Goal: Check status: Check status

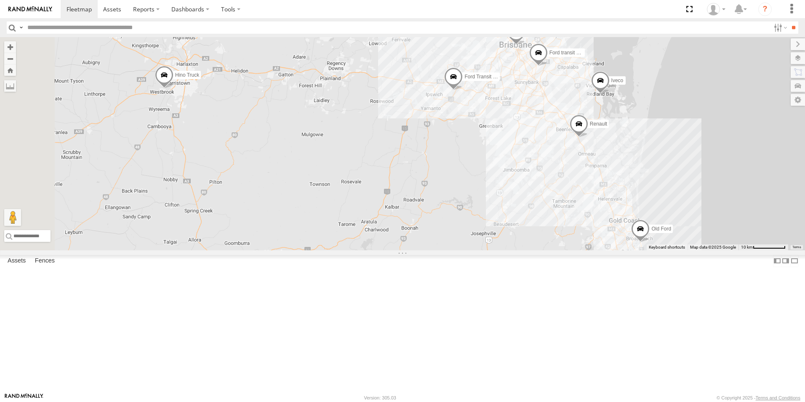
select select "**********"
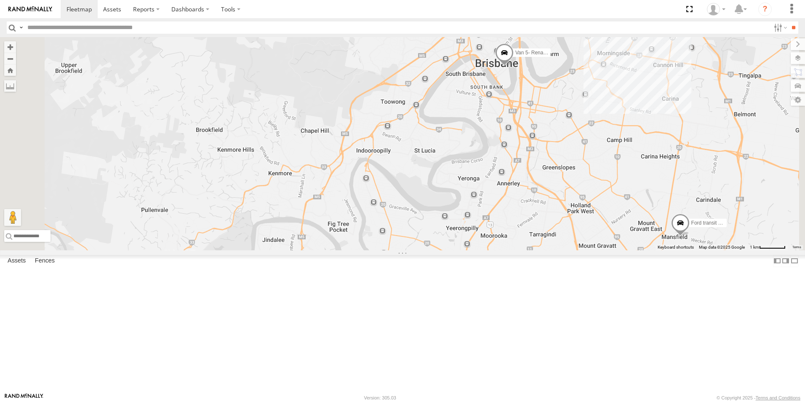
drag, startPoint x: 610, startPoint y: 106, endPoint x: 600, endPoint y: 162, distance: 57.3
click at [601, 168] on div "Hino Truck Ford transit (Little) Ford Transit (New) Renault Iveco Old Ford Van …" at bounding box center [402, 143] width 805 height 213
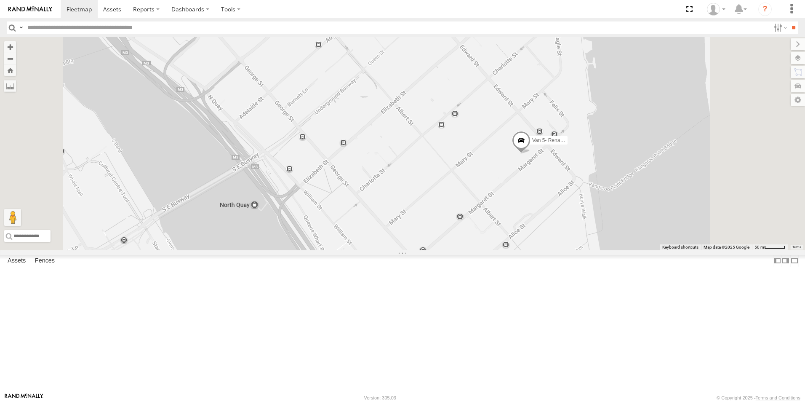
click at [604, 143] on span "Van 5- Renault Master - 052•LI8" at bounding box center [568, 140] width 72 height 6
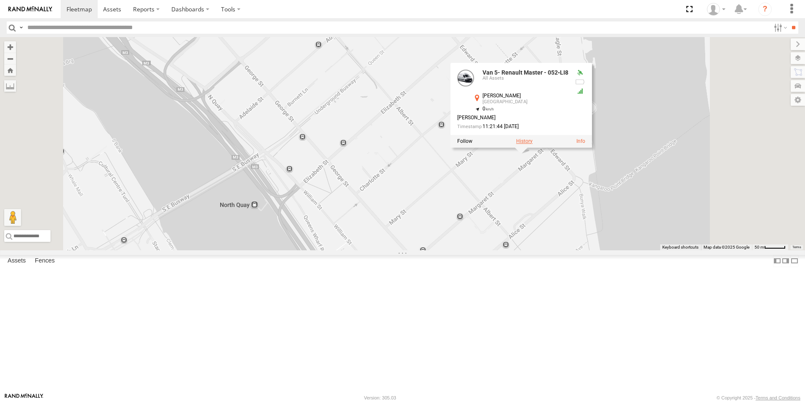
click at [533, 144] on label at bounding box center [524, 141] width 16 height 6
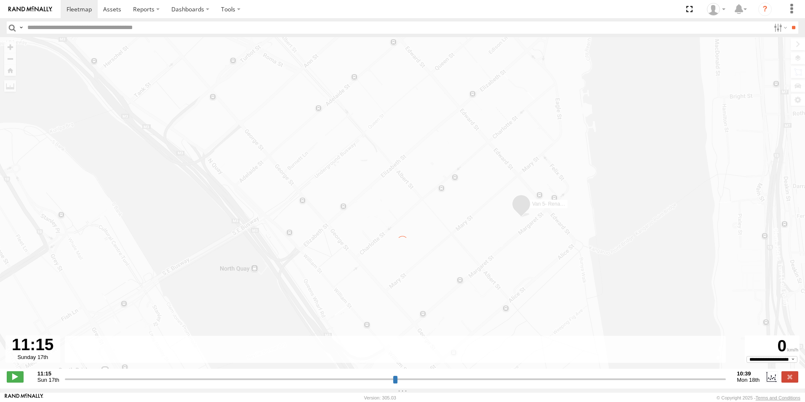
type input "**********"
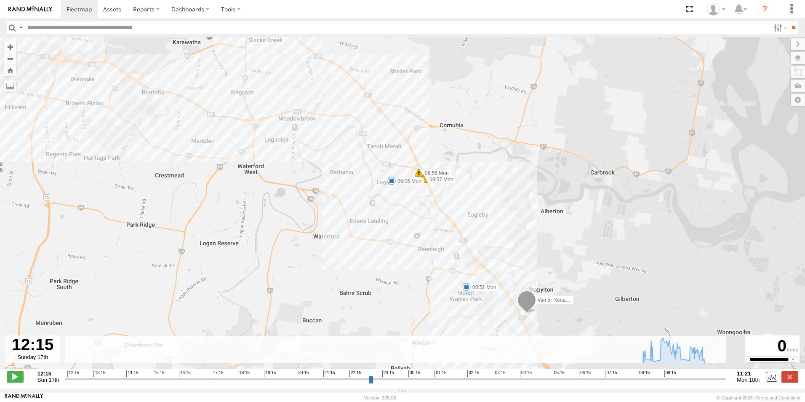
drag, startPoint x: 281, startPoint y: 33, endPoint x: 407, endPoint y: 187, distance: 199.0
click at [469, 226] on body at bounding box center [402, 201] width 805 height 402
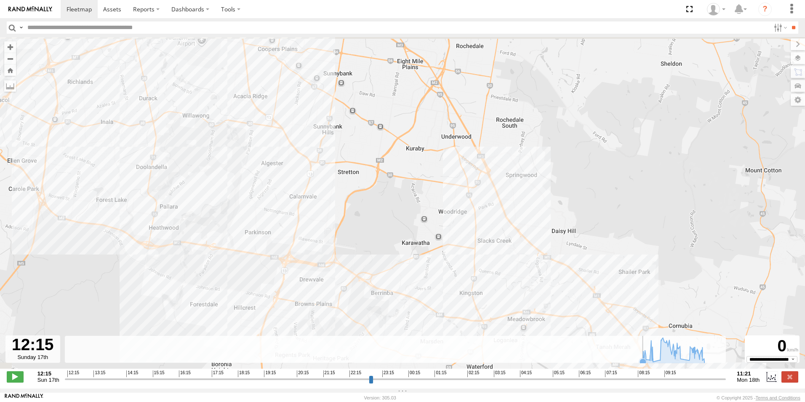
drag, startPoint x: 348, startPoint y: 176, endPoint x: 550, endPoint y: 342, distance: 261.0
click at [553, 347] on div "← Move left → Move right ↑ Move up ↓ Move down + Zoom in - Zoom out Home Jump l…" at bounding box center [402, 212] width 805 height 351
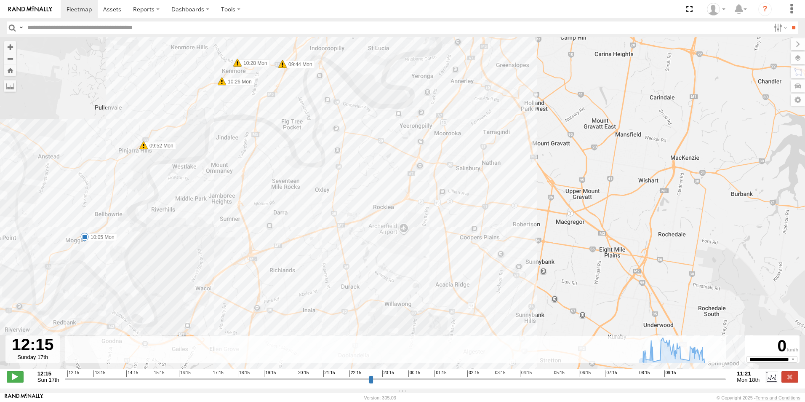
drag, startPoint x: 264, startPoint y: 91, endPoint x: 467, endPoint y: 289, distance: 284.1
click at [468, 292] on div "Van 5- Renault Master - 052•LI8 08:51 Mon 08:56 Mon 08:57 Mon 09:06 Mon 09:44 M…" at bounding box center [402, 207] width 805 height 340
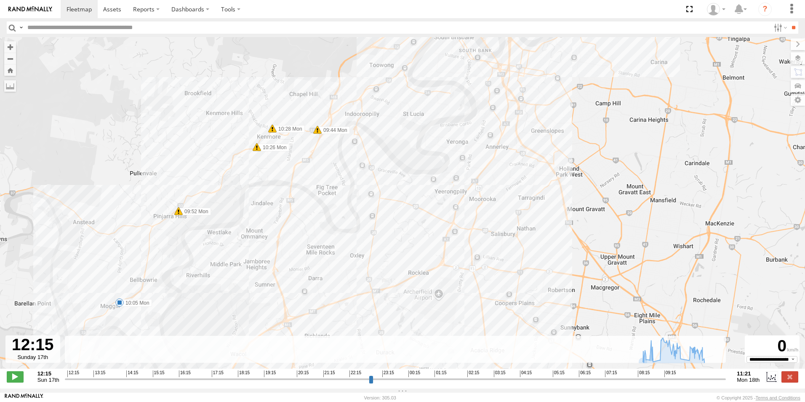
drag, startPoint x: 367, startPoint y: 162, endPoint x: 425, endPoint y: 248, distance: 103.5
click at [422, 249] on div "Van 5- Renault Master - 052•LI8 08:51 Mon 08:56 Mon 08:57 Mon 09:06 Mon 09:44 M…" at bounding box center [402, 207] width 805 height 340
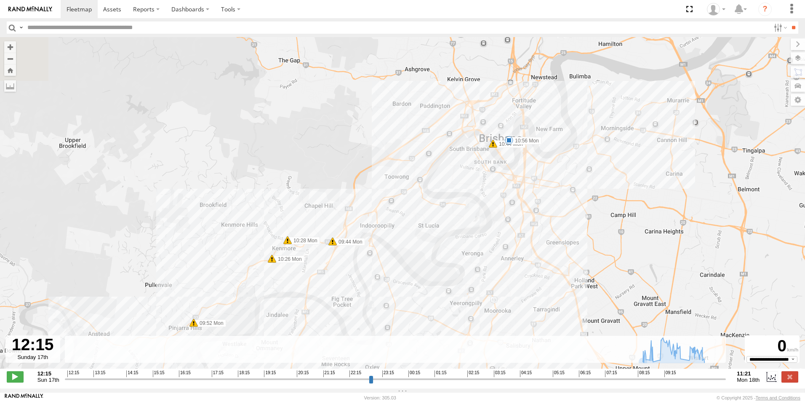
drag, startPoint x: 460, startPoint y: 159, endPoint x: 463, endPoint y: 205, distance: 46.0
click at [440, 243] on div "Van 5- Renault Master - 052•LI8 08:51 Mon 08:56 Mon 08:57 Mon 09:06 Mon 09:44 M…" at bounding box center [402, 207] width 805 height 340
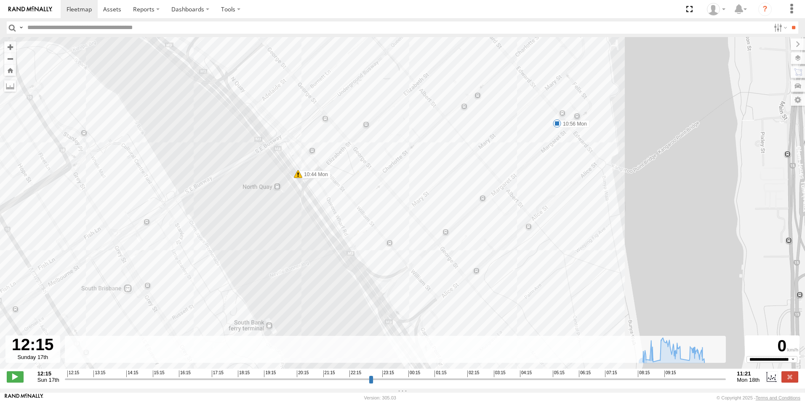
drag, startPoint x: 522, startPoint y: 115, endPoint x: 532, endPoint y: 292, distance: 177.1
click at [536, 229] on div "Van 5- Renault Master - 052•LI8 08:51 Mon 08:56 Mon 08:57 Mon 09:06 Mon 09:44 M…" at bounding box center [402, 207] width 805 height 340
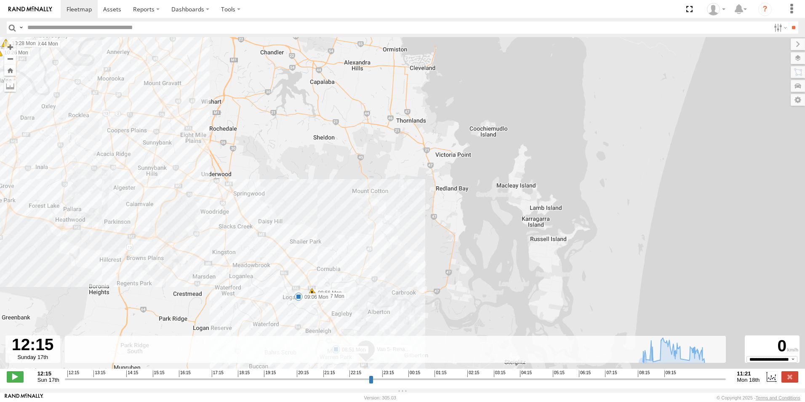
drag, startPoint x: 664, startPoint y: 270, endPoint x: 277, endPoint y: 8, distance: 467.4
click at [277, 8] on body at bounding box center [402, 201] width 805 height 402
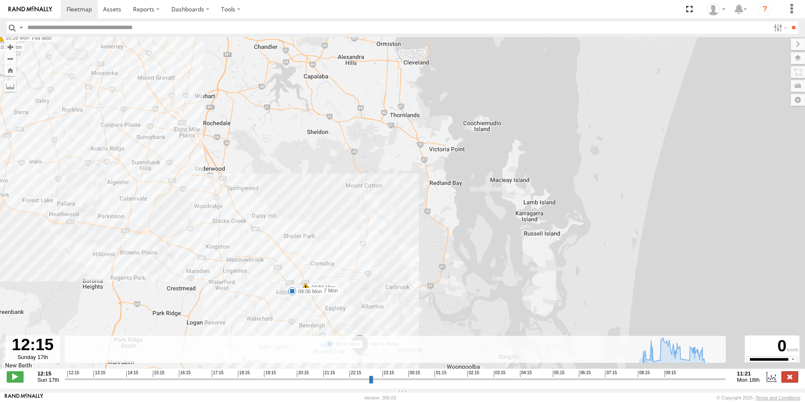
click at [787, 382] on label at bounding box center [790, 376] width 17 height 11
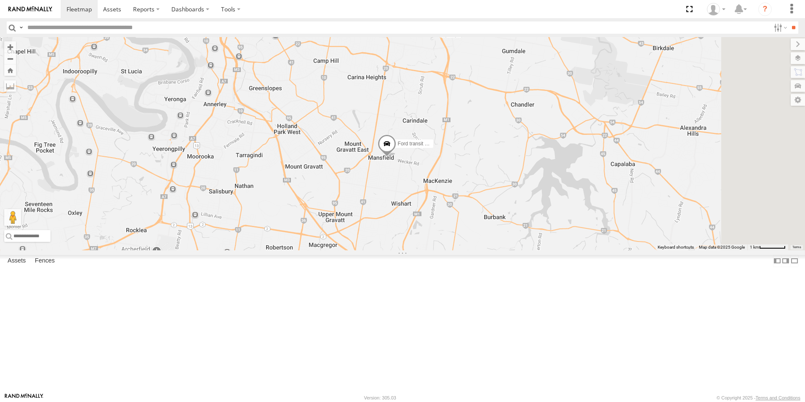
drag, startPoint x: 612, startPoint y: 256, endPoint x: 286, endPoint y: 7, distance: 410.1
click at [286, 7] on body at bounding box center [402, 201] width 805 height 402
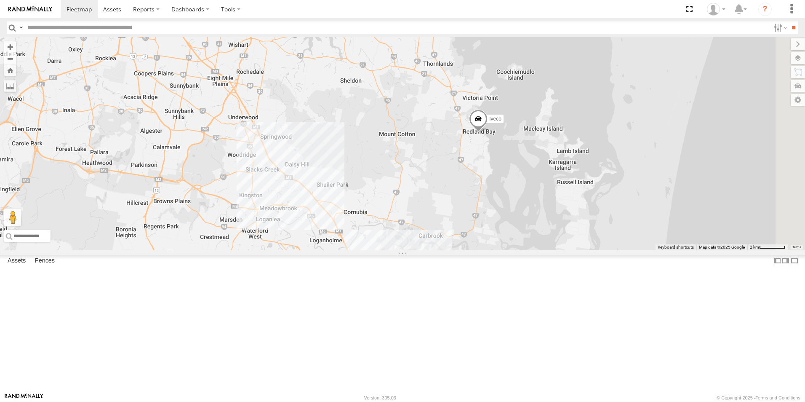
drag, startPoint x: 669, startPoint y: 307, endPoint x: 537, endPoint y: 233, distance: 151.4
click at [537, 233] on div "Ford transit (Little) Renault Iveco Van 5- Renault Master - 052•LI8" at bounding box center [402, 143] width 805 height 213
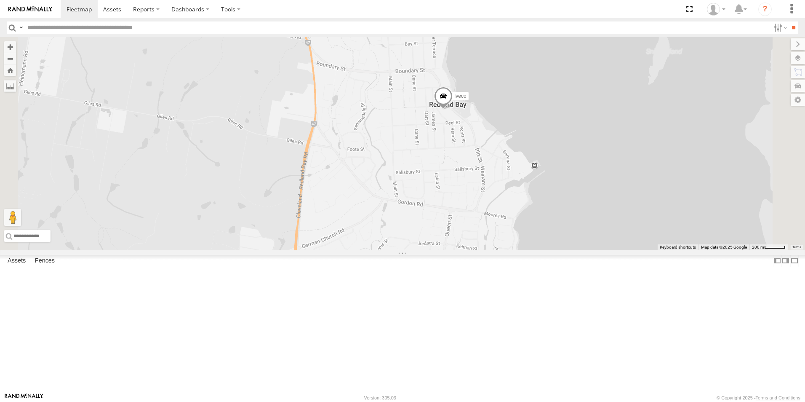
drag, startPoint x: 614, startPoint y: 105, endPoint x: 570, endPoint y: 319, distance: 218.4
click at [572, 250] on div "Ford transit (Little) Renault Iveco Van 5- Renault Master - 052•LI8" at bounding box center [402, 143] width 805 height 213
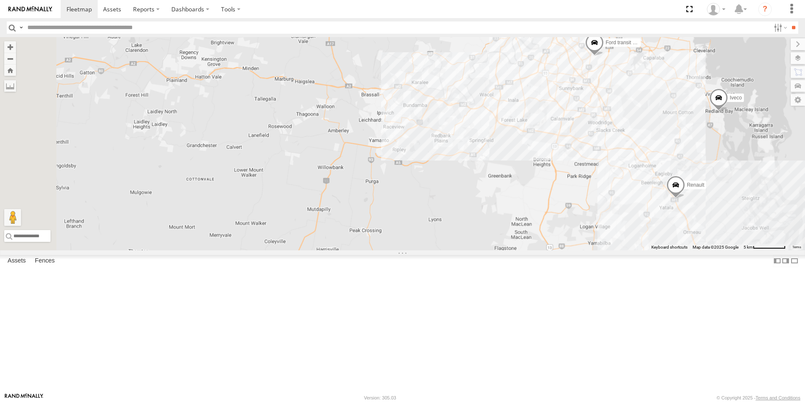
drag, startPoint x: 310, startPoint y: 276, endPoint x: 744, endPoint y: 199, distance: 440.2
click at [744, 199] on div "Ford transit (Little) Renault Iveco Van 5- Renault Master - 052•LI8" at bounding box center [402, 143] width 805 height 213
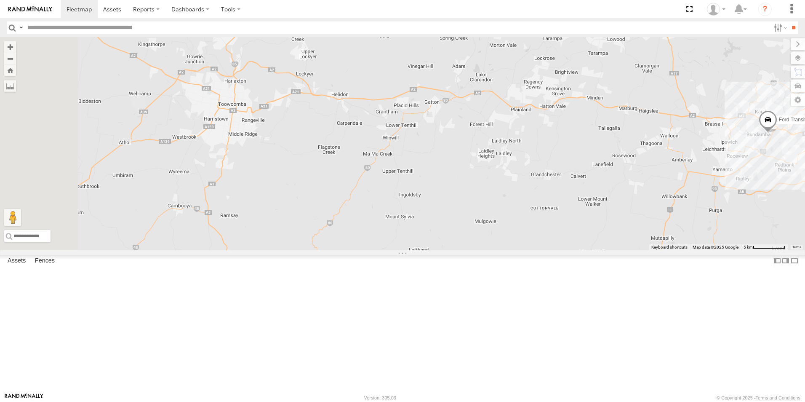
drag, startPoint x: 335, startPoint y: 208, endPoint x: 632, endPoint y: 236, distance: 298.2
click at [674, 236] on div "Ford transit (Little) Renault Iveco Van 5- Renault Master - 052•LI8 Ford Transi…" at bounding box center [402, 143] width 805 height 213
drag, startPoint x: 392, startPoint y: 228, endPoint x: 409, endPoint y: 230, distance: 16.6
click at [412, 232] on div "Ford transit (Little) Renault Iveco Van 5- Renault Master - 052•LI8 Ford Transi…" at bounding box center [402, 143] width 805 height 213
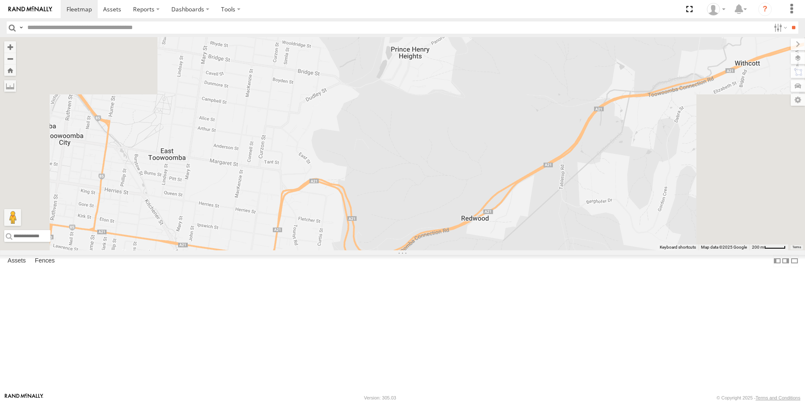
drag, startPoint x: 443, startPoint y: 73, endPoint x: 436, endPoint y: 418, distance: 344.6
click at [436, 401] on html at bounding box center [402, 201] width 805 height 402
